Goal: Task Accomplishment & Management: Manage account settings

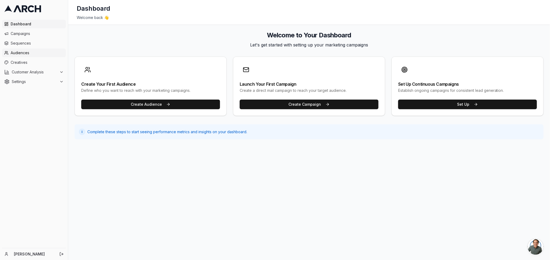
click at [24, 54] on span "Audiences" at bounding box center [37, 52] width 53 height 5
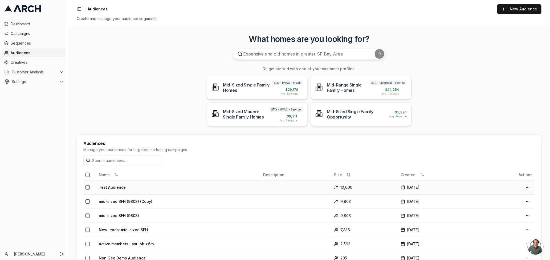
click at [140, 187] on td "Test Audience" at bounding box center [179, 187] width 164 height 14
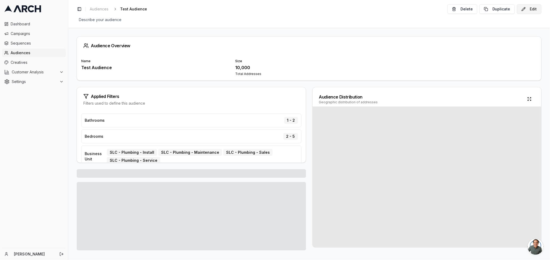
click at [534, 10] on button "Edit" at bounding box center [529, 9] width 25 height 10
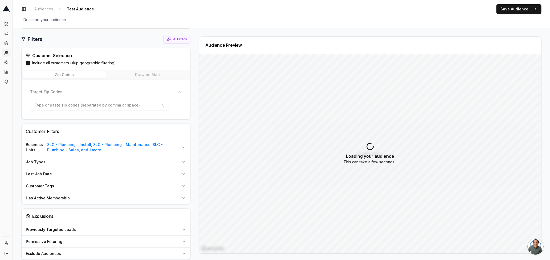
scroll to position [76, 0]
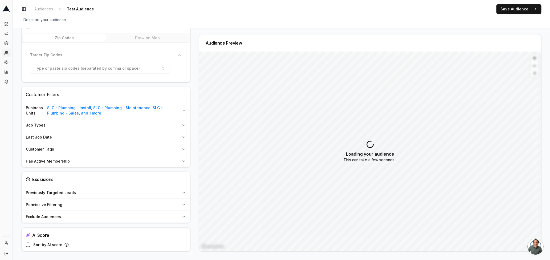
click at [75, 206] on div "Permissive Filtering" at bounding box center [103, 204] width 154 height 5
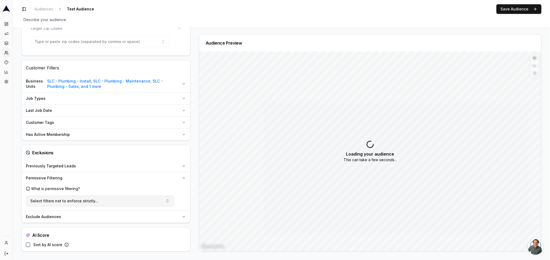
click at [92, 199] on span "Select filters not to enforce strictly..." at bounding box center [64, 200] width 68 height 5
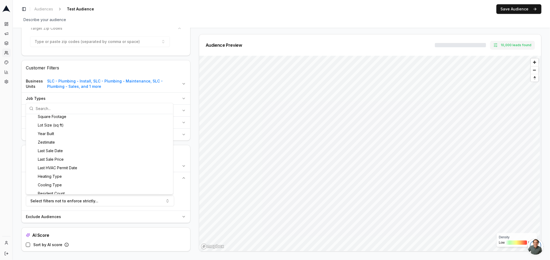
scroll to position [0, 0]
click at [18, 157] on div "Audience Configuration Existing Customers • Static Audience Edit Filters AI Fil…" at bounding box center [282, 92] width 538 height 335
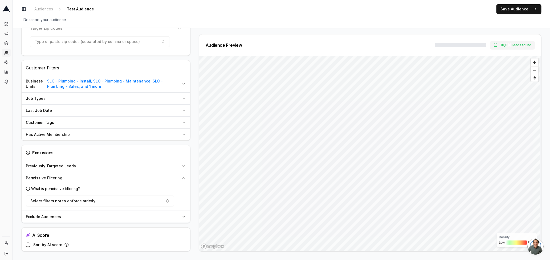
click at [91, 180] on div "Permissive Filtering" at bounding box center [103, 177] width 154 height 5
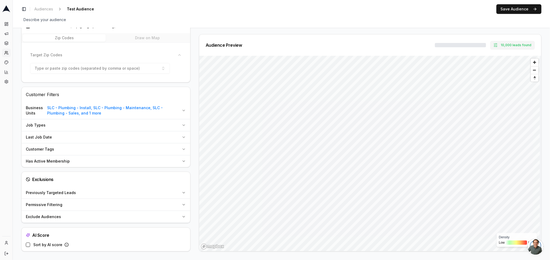
scroll to position [76, 0]
click at [87, 216] on div "Exclude Audiences" at bounding box center [103, 216] width 154 height 5
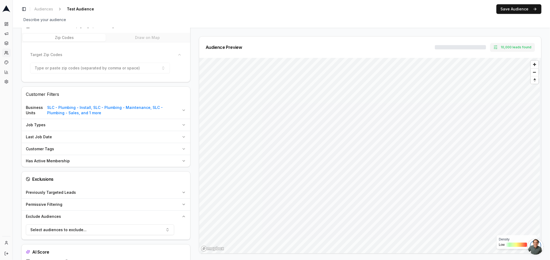
scroll to position [93, 0]
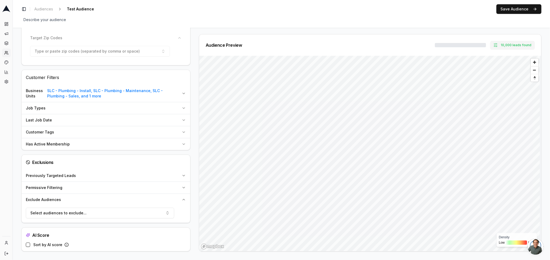
click at [104, 203] on button "Exclude Audiences" at bounding box center [106, 200] width 169 height 12
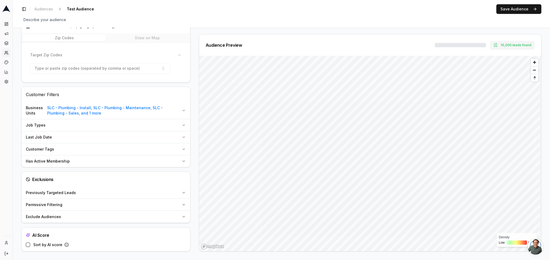
click at [101, 191] on div "Previously Targeted Leads" at bounding box center [103, 192] width 154 height 5
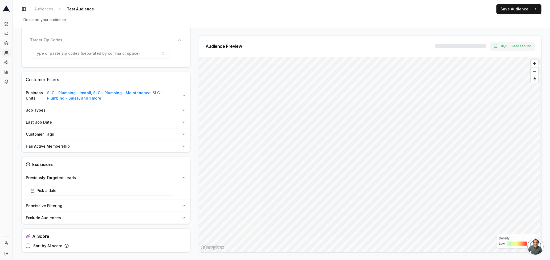
scroll to position [92, 0]
click at [90, 204] on div "Permissive Filtering" at bounding box center [103, 204] width 154 height 5
click at [87, 208] on button "Permissive Filtering" at bounding box center [106, 205] width 169 height 12
click at [87, 205] on div "Permissive Filtering" at bounding box center [103, 204] width 154 height 5
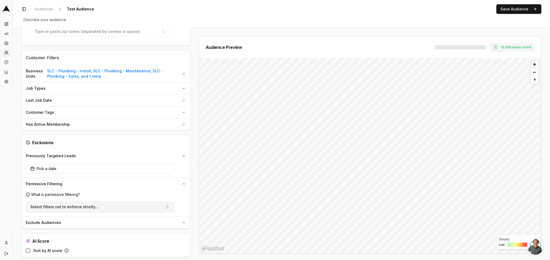
scroll to position [119, 0]
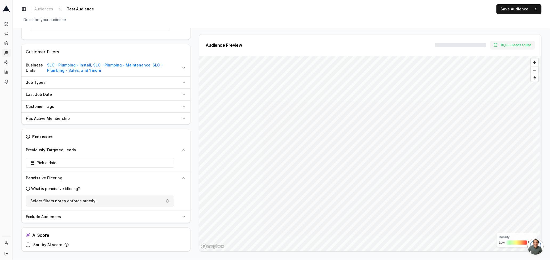
click at [109, 200] on button "Select filters not to enforce strictly..." at bounding box center [100, 200] width 148 height 11
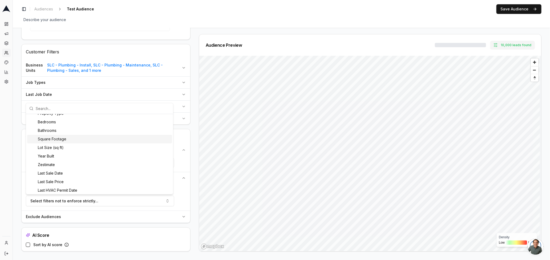
scroll to position [9, 0]
click at [22, 184] on div "What is permissive filtering? Select filters not to enforce strictly..." at bounding box center [106, 197] width 169 height 27
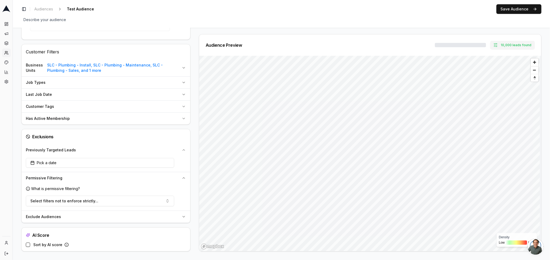
click at [22, 184] on div "What is permissive filtering? Select filters not to enforce strictly..." at bounding box center [106, 197] width 169 height 27
click at [182, 180] on button "Permissive Filtering" at bounding box center [106, 178] width 169 height 12
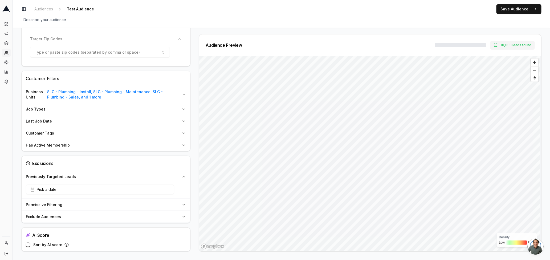
click at [179, 167] on div "Exclusions" at bounding box center [106, 163] width 169 height 15
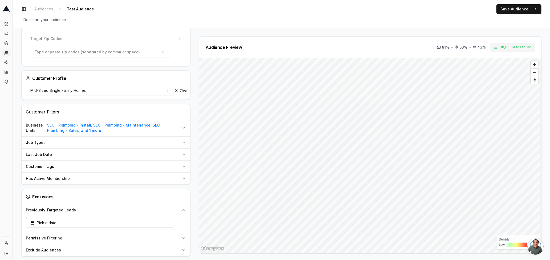
click at [179, 173] on button "Has Active Membership" at bounding box center [106, 178] width 169 height 12
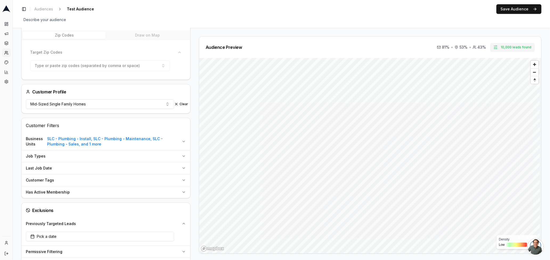
scroll to position [78, 0]
click at [101, 181] on div "Customer Tags" at bounding box center [103, 180] width 154 height 5
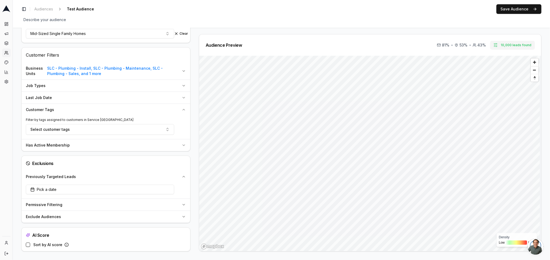
scroll to position [0, 0]
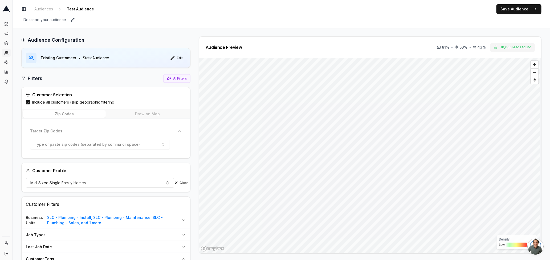
click at [169, 21] on div "Describe your audience Edit" at bounding box center [281, 19] width 521 height 7
click at [7, 24] on icon at bounding box center [6, 24] width 4 height 4
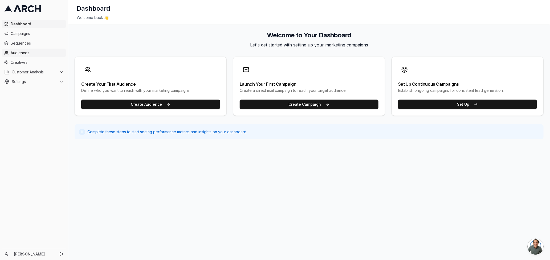
click at [18, 55] on span "Audiences" at bounding box center [37, 52] width 53 height 5
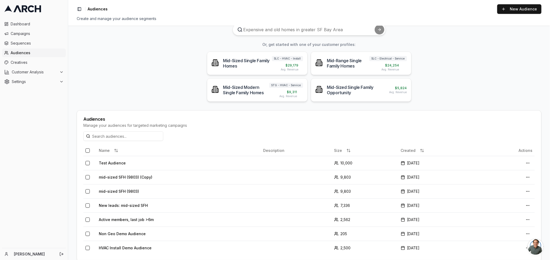
scroll to position [28, 0]
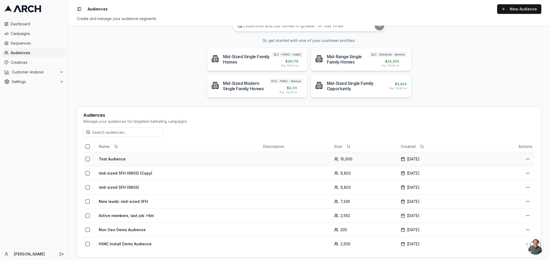
click at [160, 159] on td "Test Audience" at bounding box center [179, 159] width 164 height 14
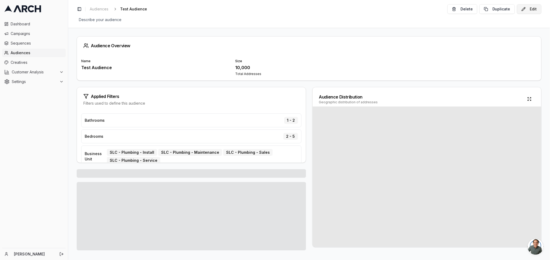
click at [526, 11] on button "Edit" at bounding box center [529, 9] width 25 height 10
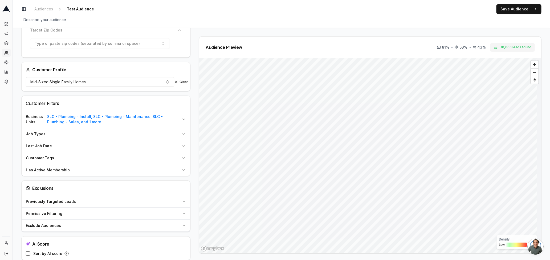
scroll to position [110, 0]
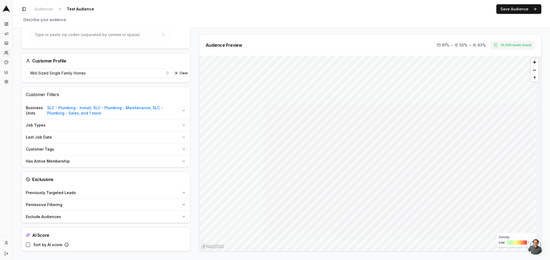
click at [86, 150] on div "Customer Tags" at bounding box center [103, 148] width 154 height 5
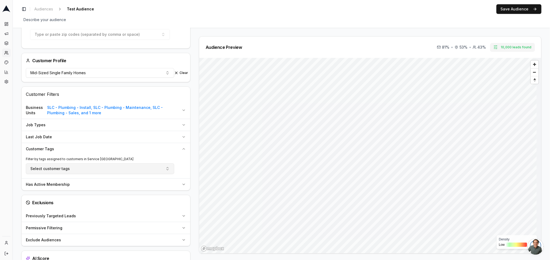
click at [99, 167] on button "Select customer tags" at bounding box center [100, 168] width 148 height 11
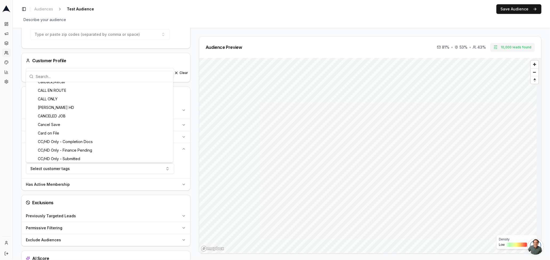
scroll to position [0, 0]
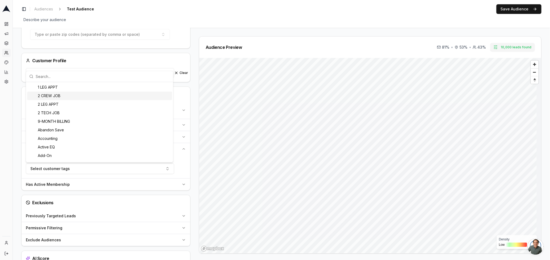
click at [168, 57] on div "Customer Profile" at bounding box center [106, 60] width 169 height 15
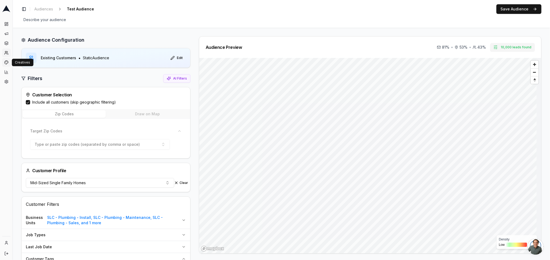
click at [6, 62] on icon at bounding box center [6, 62] width 4 height 4
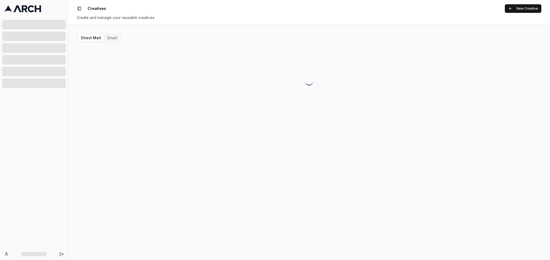
click at [111, 38] on button "Email" at bounding box center [112, 37] width 16 height 7
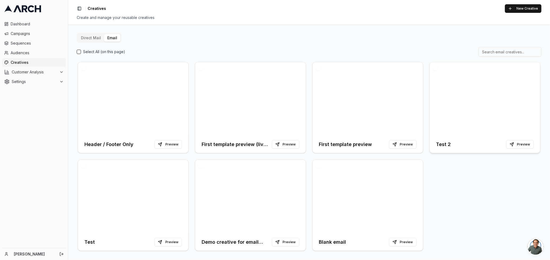
click at [463, 100] on div at bounding box center [485, 99] width 110 height 74
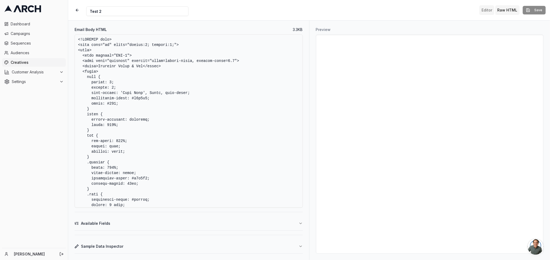
click at [490, 11] on button "Editor" at bounding box center [487, 10] width 15 height 10
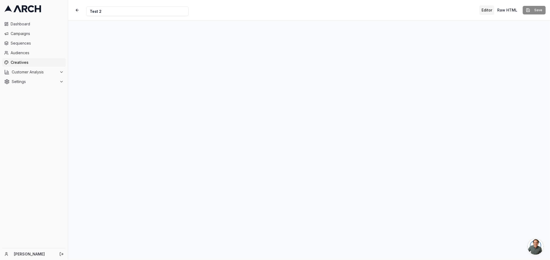
click at [25, 8] on icon at bounding box center [22, 8] width 37 height 7
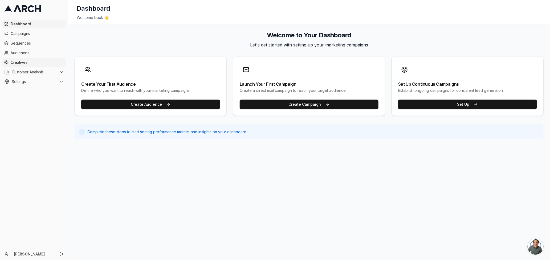
click at [19, 63] on span "Creatives" at bounding box center [37, 62] width 53 height 5
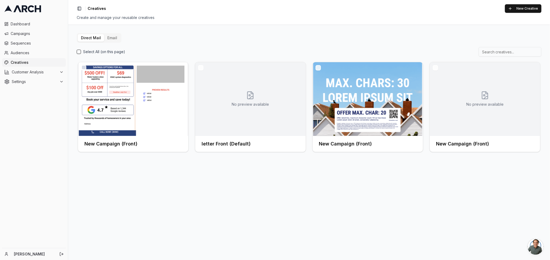
click at [116, 39] on button "Email" at bounding box center [112, 37] width 16 height 7
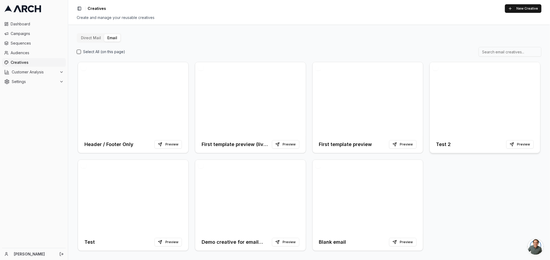
click at [464, 97] on div at bounding box center [485, 99] width 110 height 74
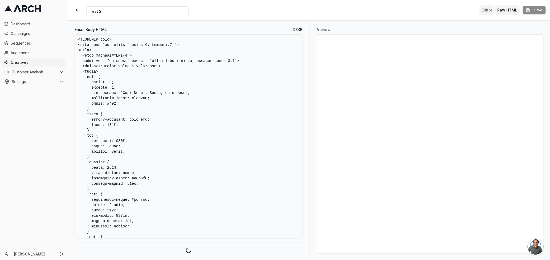
click at [487, 13] on button "Editor" at bounding box center [487, 10] width 15 height 10
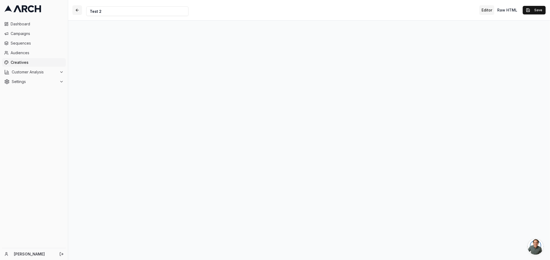
click at [77, 10] on button "button" at bounding box center [78, 10] width 10 height 10
